Goal: Task Accomplishment & Management: Manage account settings

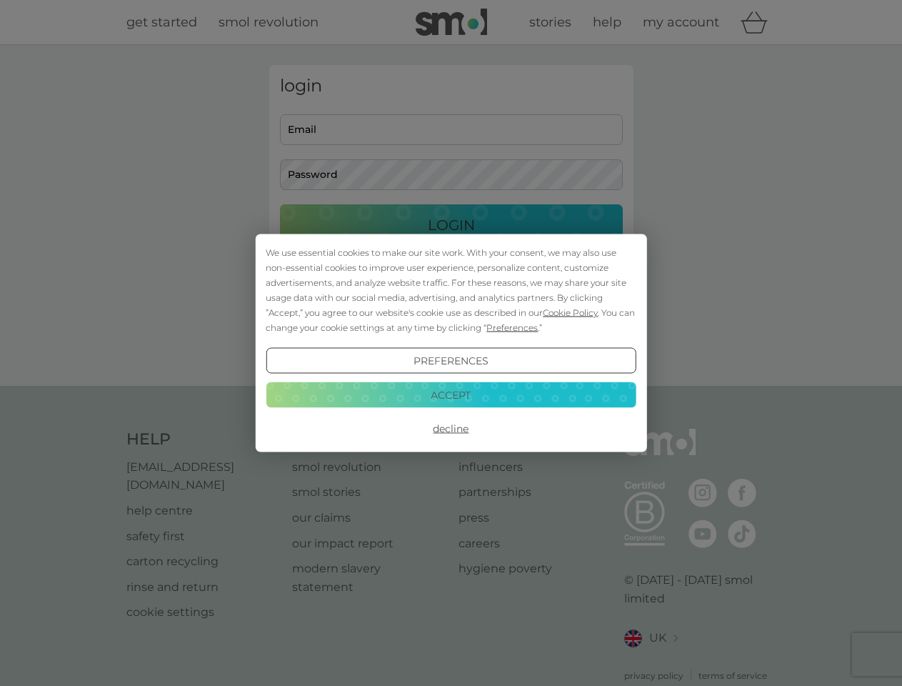
click at [571, 312] on span "Cookie Policy" at bounding box center [570, 312] width 55 height 11
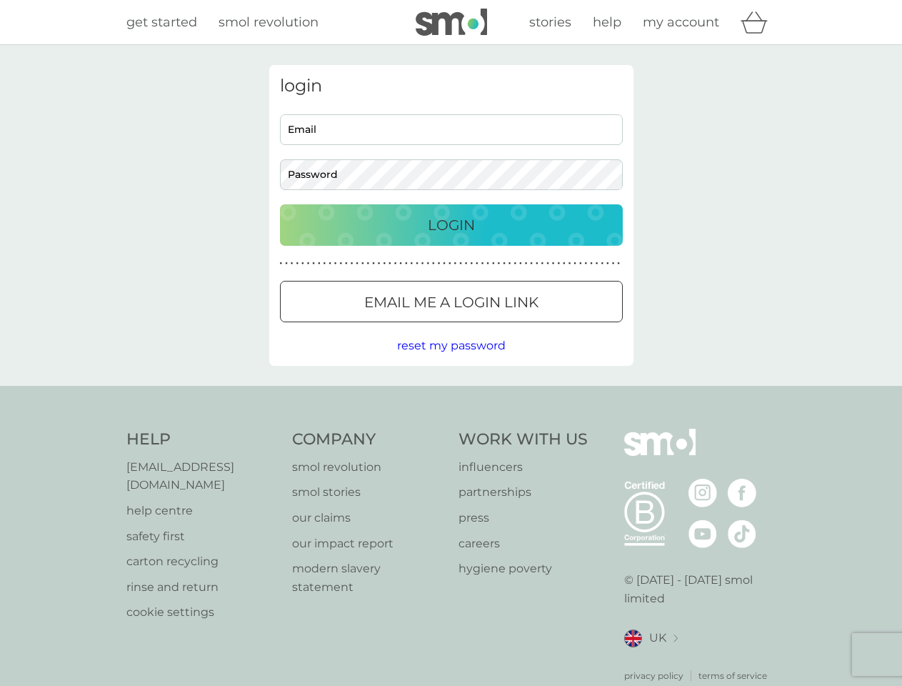
click at [511, 327] on div "login Email Password Login ● ● ● ● ● ● ● ● ● ● ● ● ● ● ● ● ● ● ● ● ● ● ● ● ● ● …" at bounding box center [451, 215] width 364 height 301
click at [451, 361] on div "login Email Password Login ● ● ● ● ● ● ● ● ● ● ● ● ● ● ● ● ● ● ● ● ● ● ● ● ● ● …" at bounding box center [451, 215] width 364 height 301
click at [451, 429] on div "Help [EMAIL_ADDRESS][DOMAIN_NAME] help centre safety first carton recycling rin…" at bounding box center [451, 556] width 650 height 254
click at [451, 394] on div "Help [EMAIL_ADDRESS][DOMAIN_NAME] help centre safety first carton recycling rin…" at bounding box center [451, 555] width 902 height 339
